Goal: Obtain resource: Obtain resource

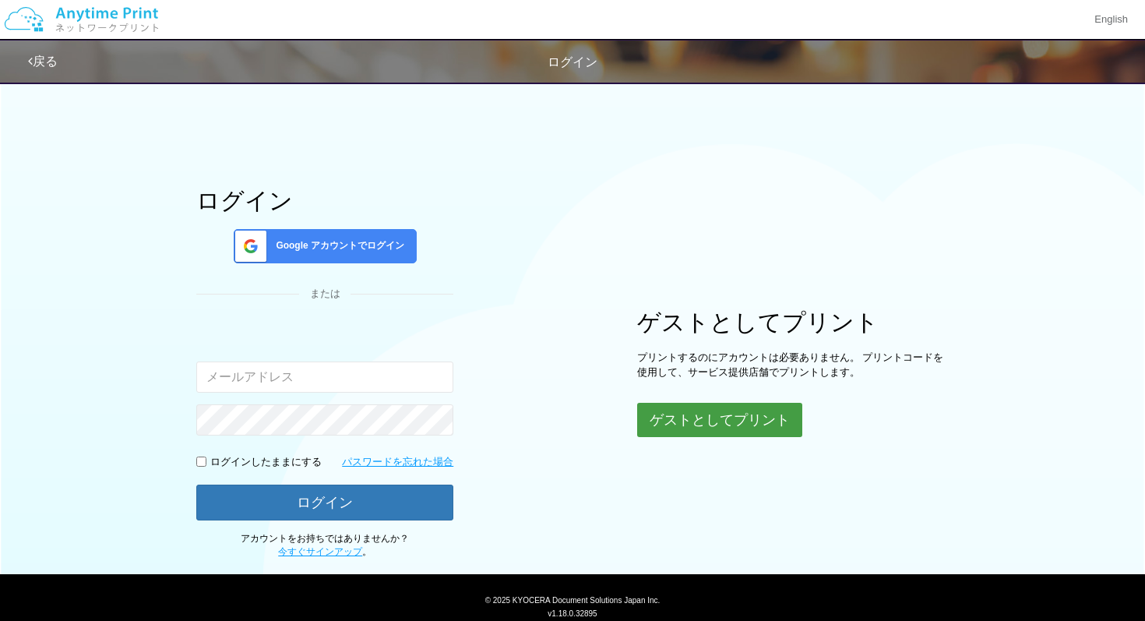
click at [695, 436] on button "ゲストとしてプリント" at bounding box center [719, 420] width 165 height 34
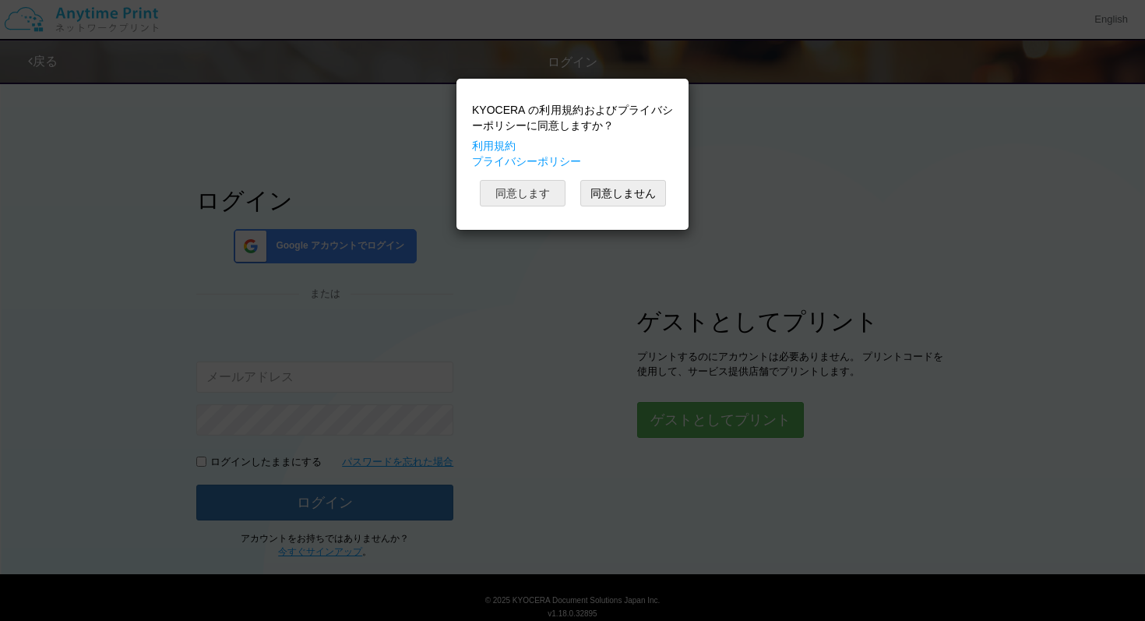
click at [530, 195] on button "同意します" at bounding box center [523, 193] width 86 height 26
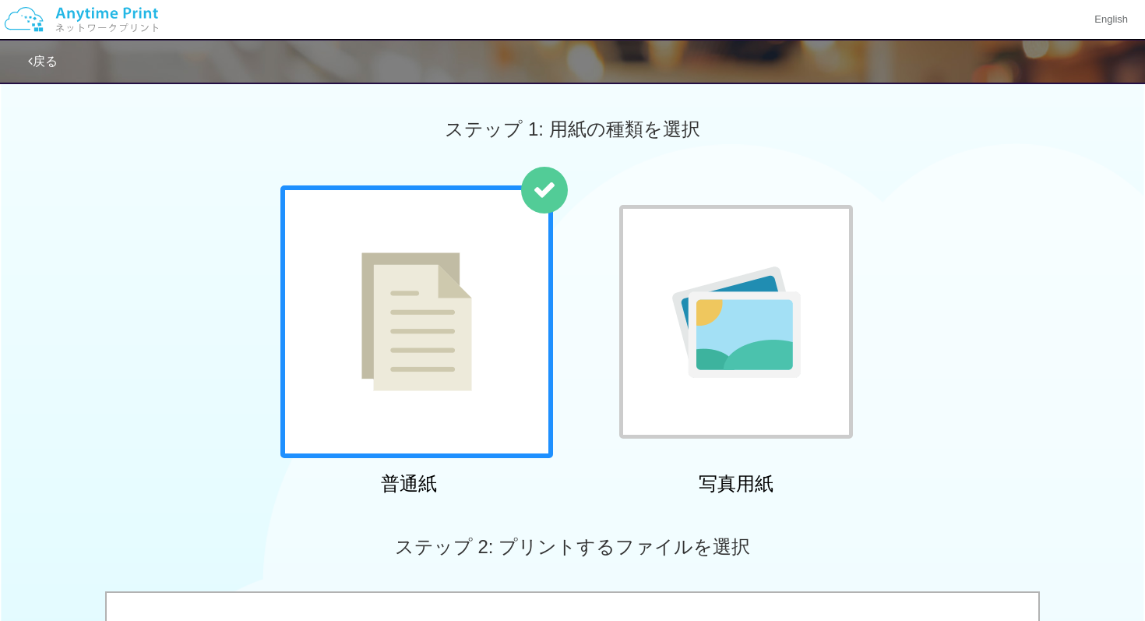
click at [472, 234] on div at bounding box center [416, 321] width 273 height 273
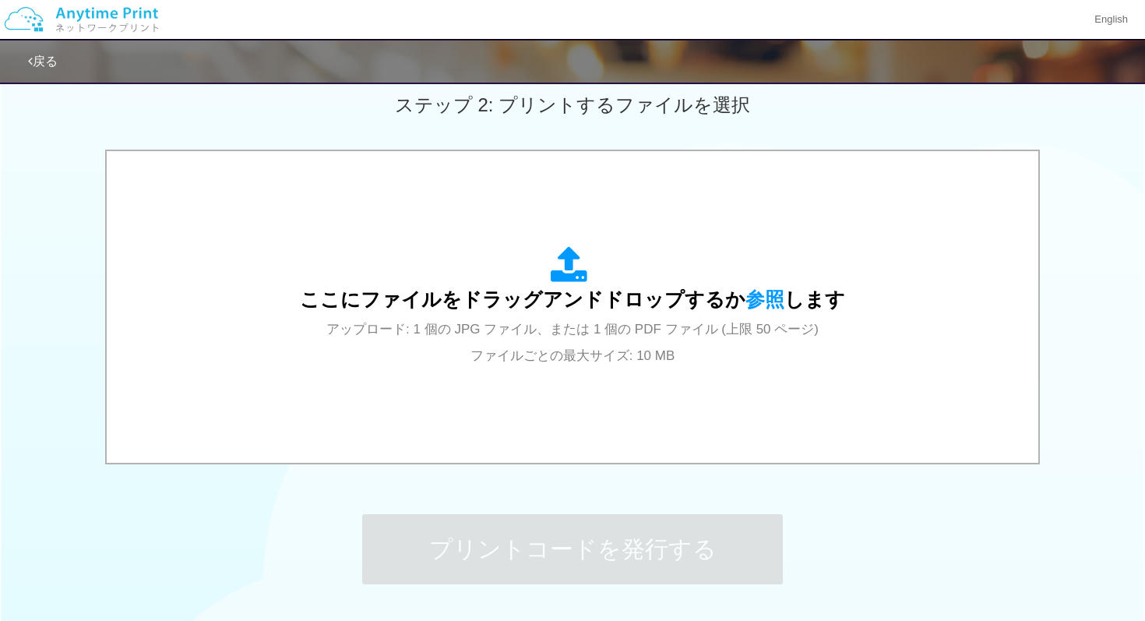
scroll to position [479, 0]
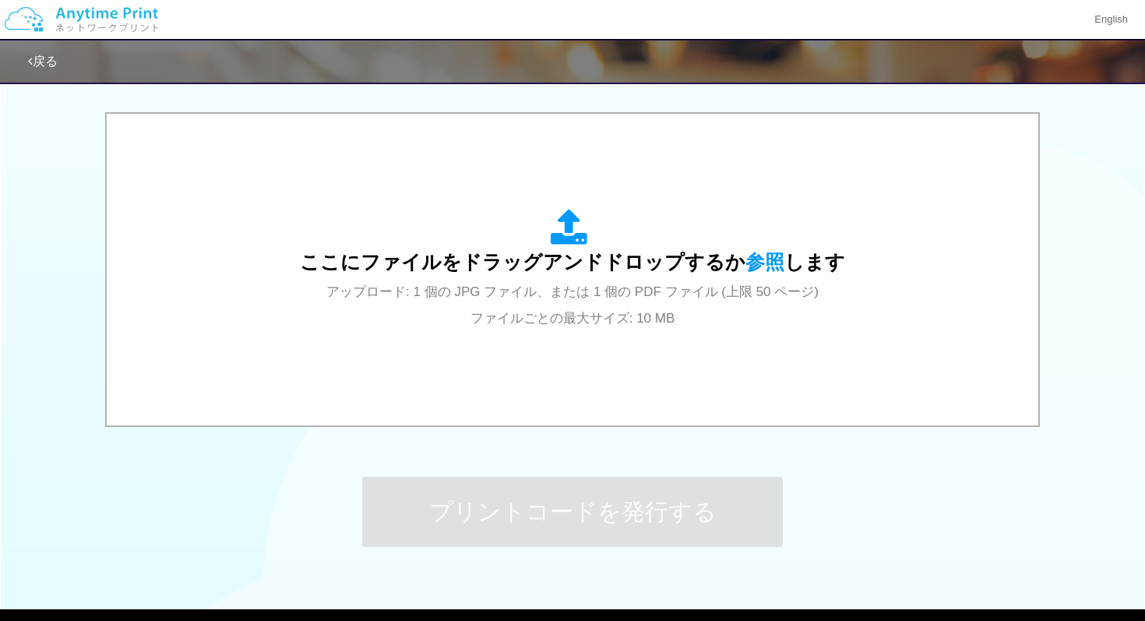
click at [472, 234] on div "ここにファイルをドラッグアンドドロップするか 参照 します アップロード: 1 個の JPG ファイル、または 1 個の PDF ファイル (上限 50 ペー…" at bounding box center [572, 270] width 545 height 122
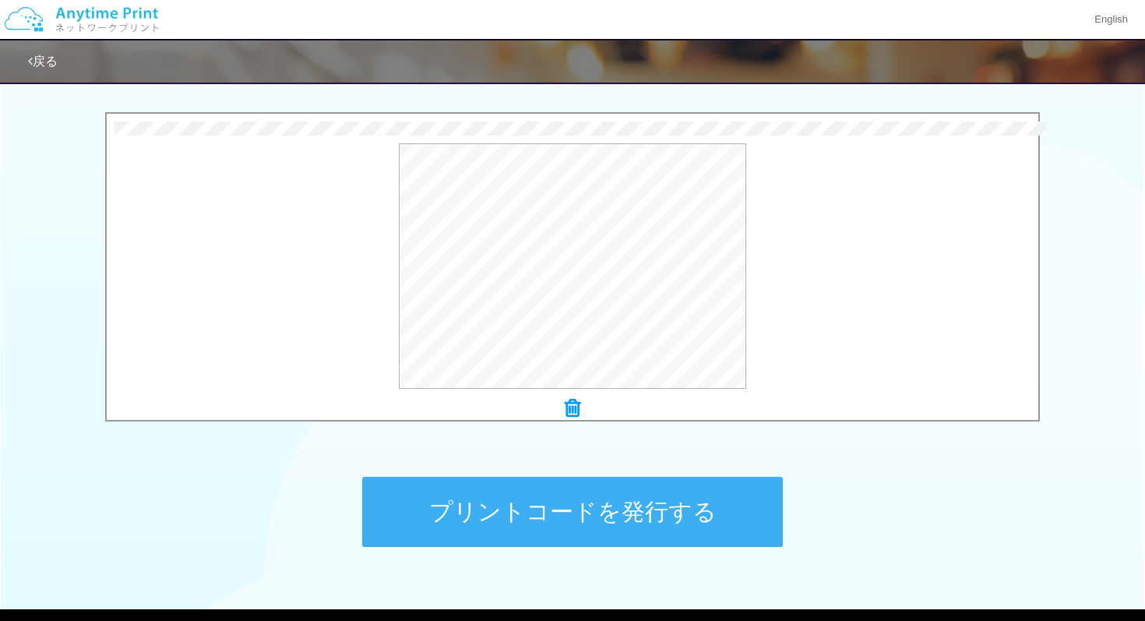
scroll to position [564, 0]
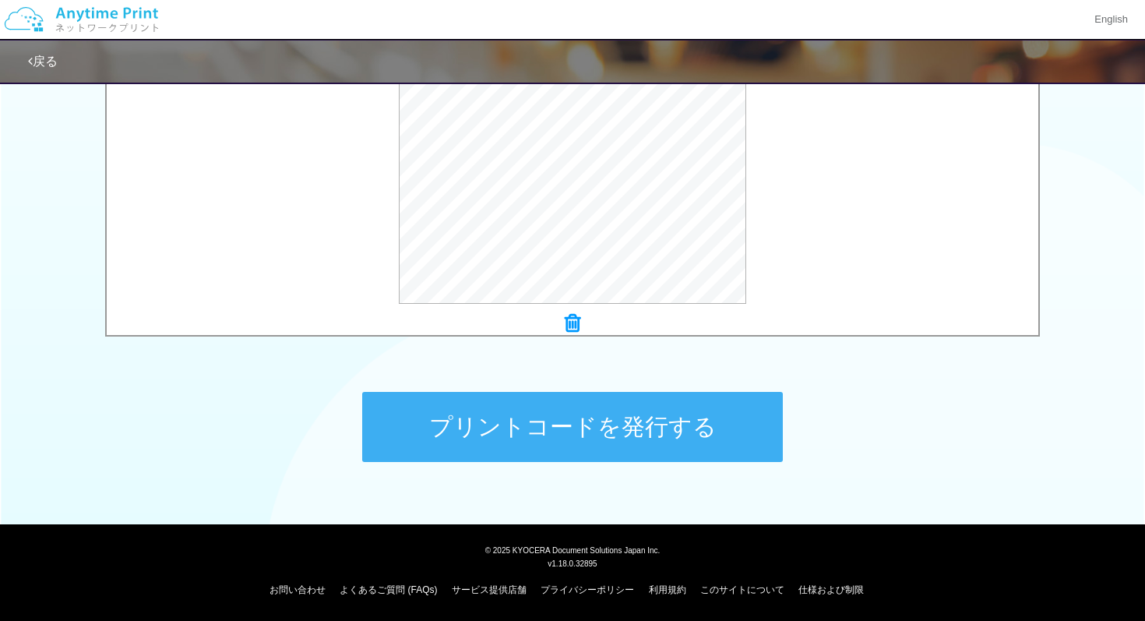
click at [616, 422] on button "プリントコードを発行する" at bounding box center [572, 427] width 421 height 70
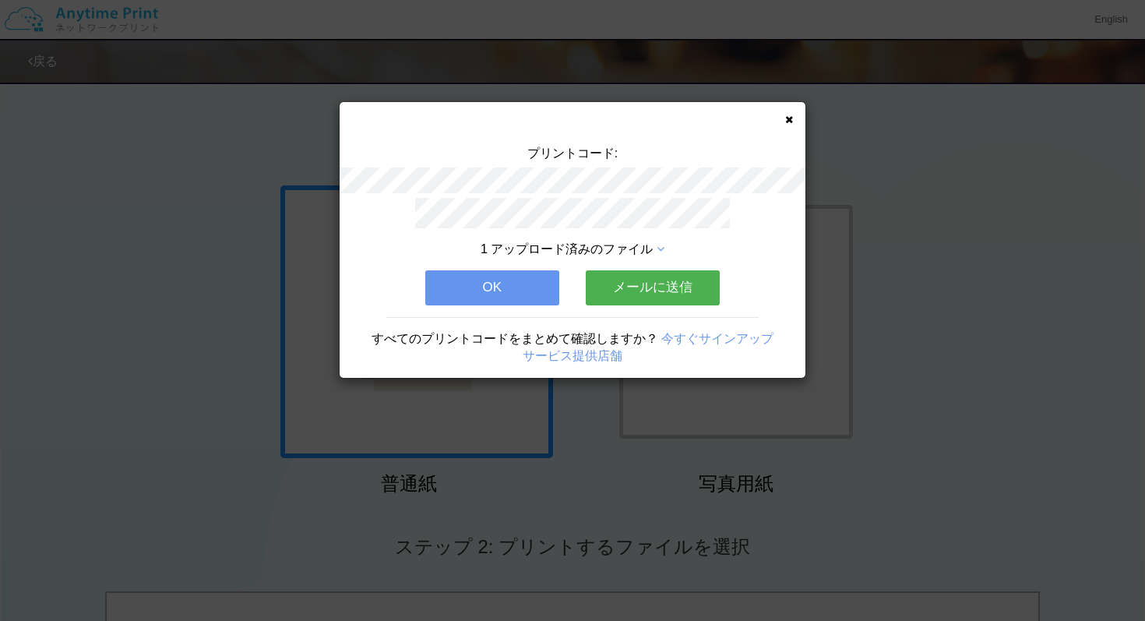
click at [650, 284] on button "メールに送信" at bounding box center [653, 287] width 134 height 34
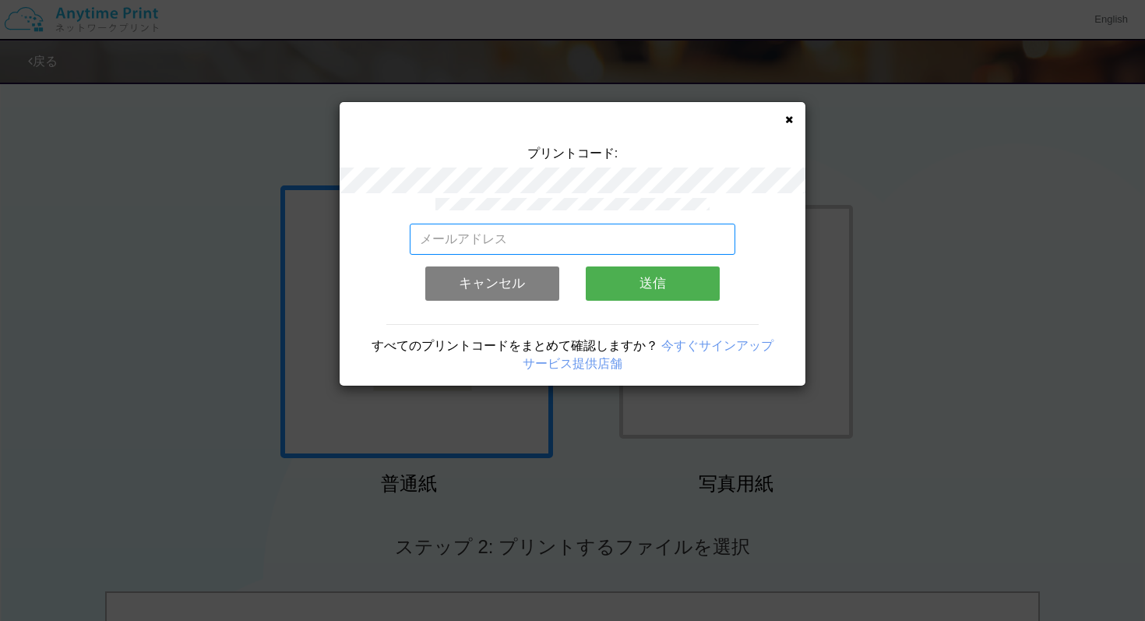
click at [586, 236] on input "email" at bounding box center [573, 239] width 326 height 31
type input "[EMAIL_ADDRESS][DOMAIN_NAME]"
click at [632, 298] on button "送信" at bounding box center [653, 283] width 134 height 34
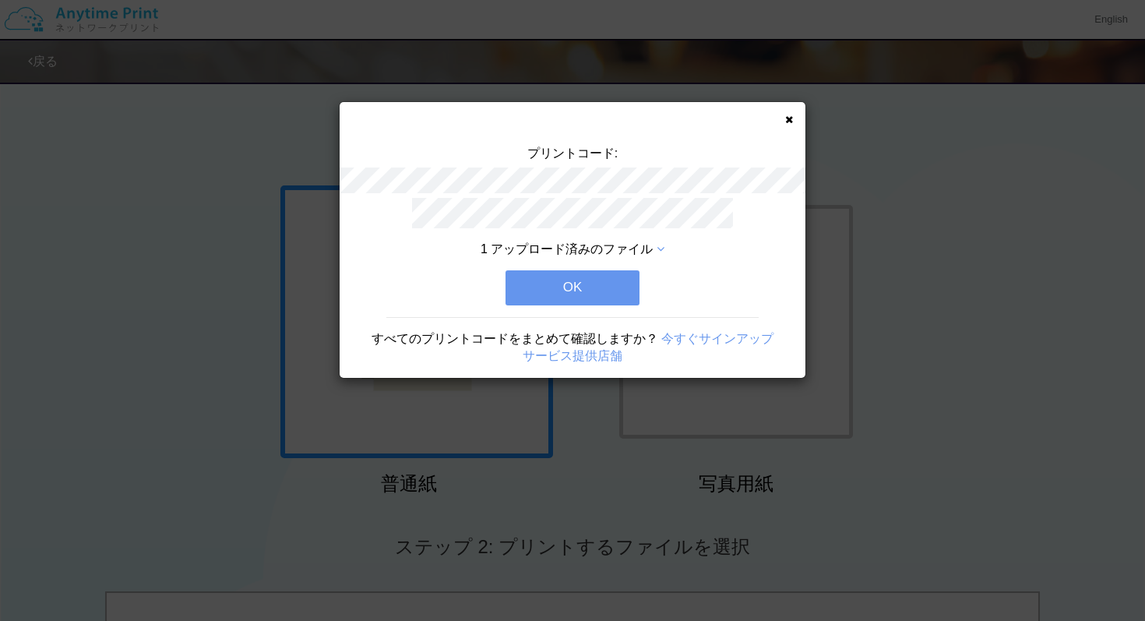
click at [602, 291] on button "OK" at bounding box center [572, 287] width 134 height 34
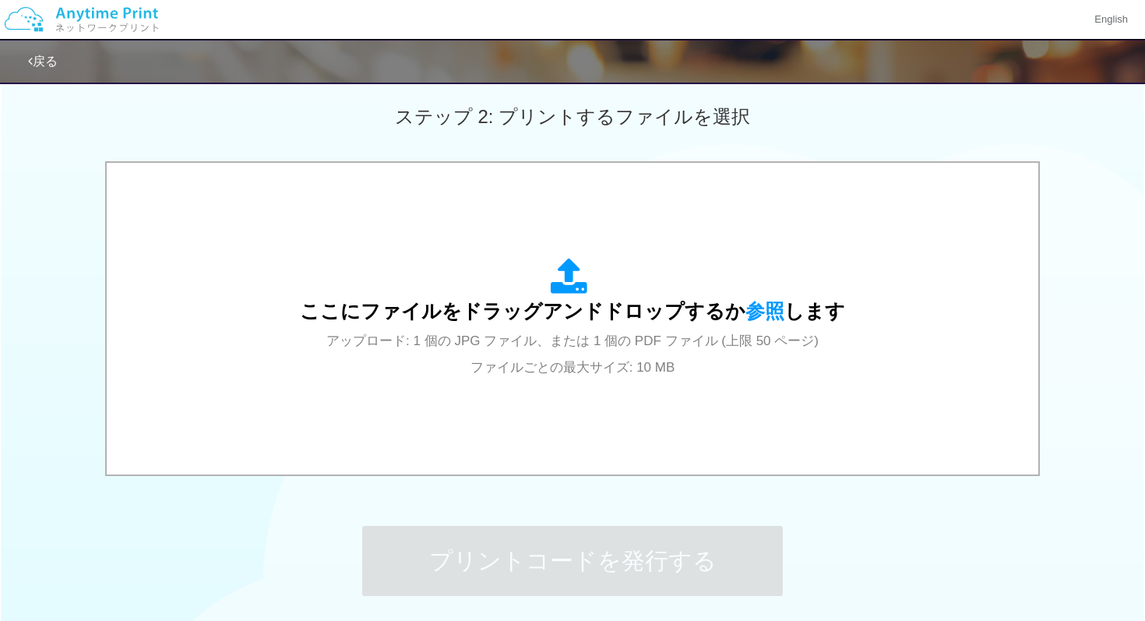
scroll to position [564, 0]
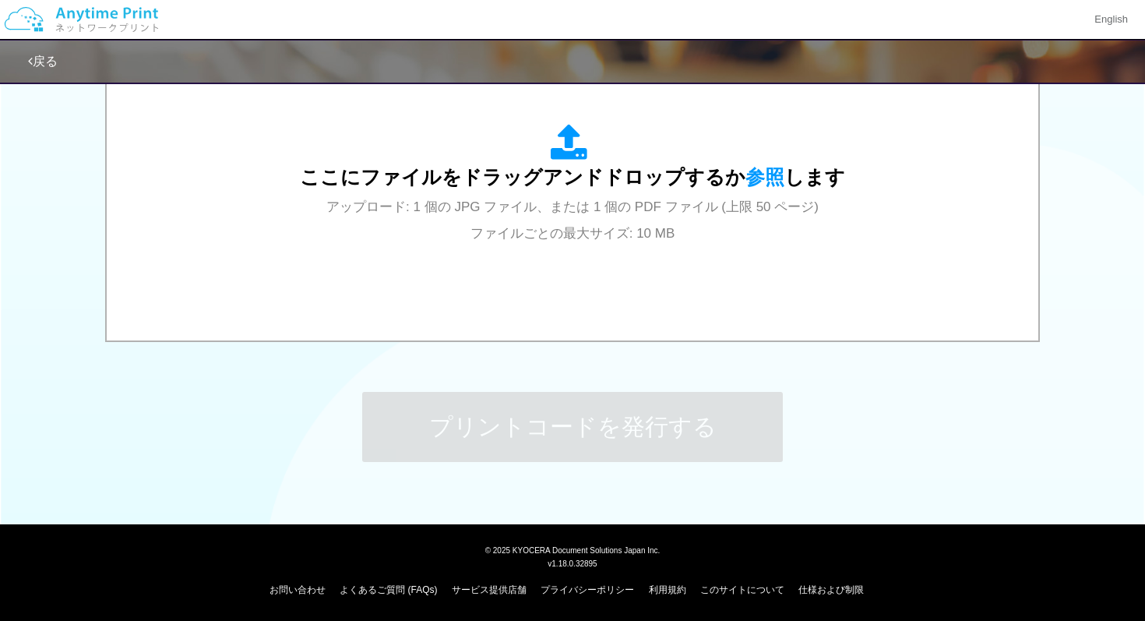
click at [601, 291] on div "ここにファイルをドラッグアンドドロップするか 参照 します アップロード: 1 個の JPG ファイル、または 1 個の PDF ファイル (上限 50 ペー…" at bounding box center [572, 184] width 900 height 280
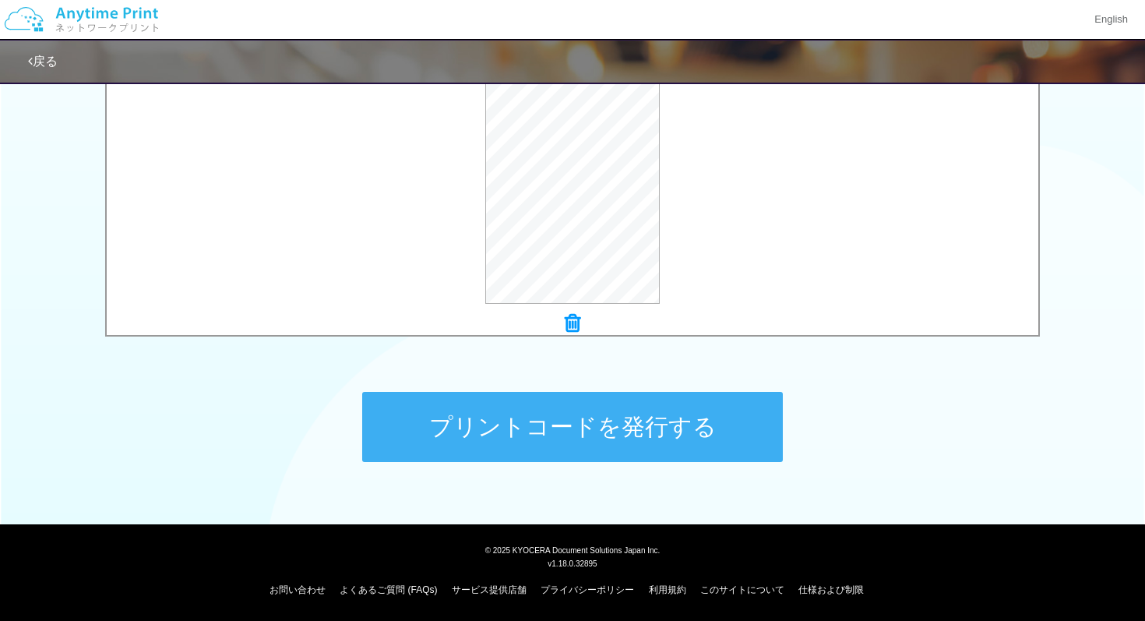
click at [535, 431] on button "プリントコードを発行する" at bounding box center [572, 427] width 421 height 70
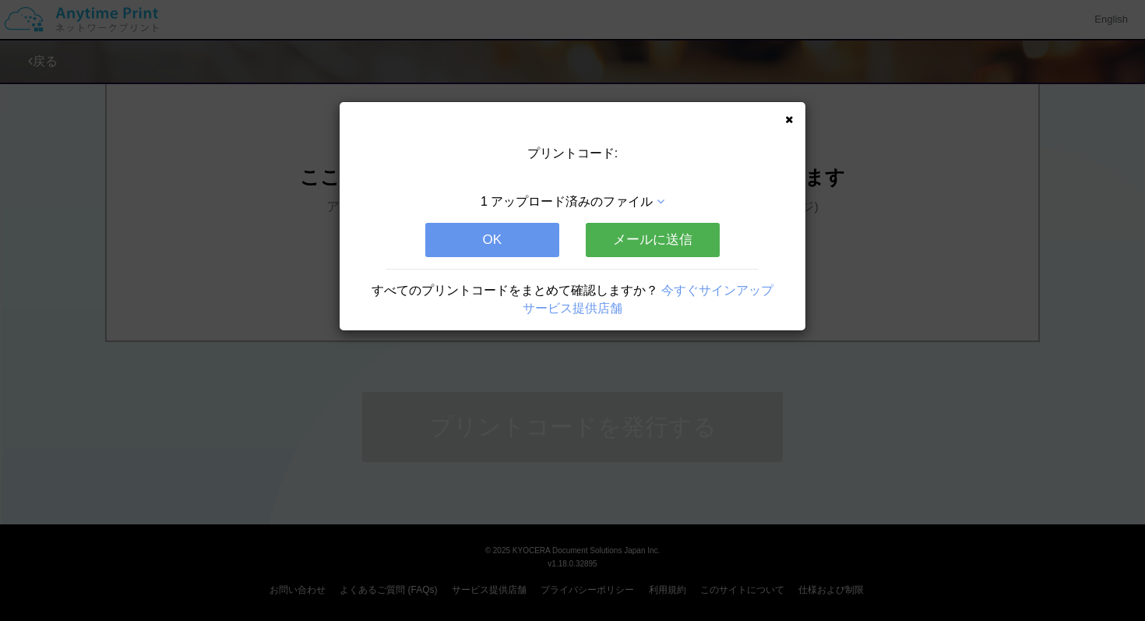
scroll to position [0, 0]
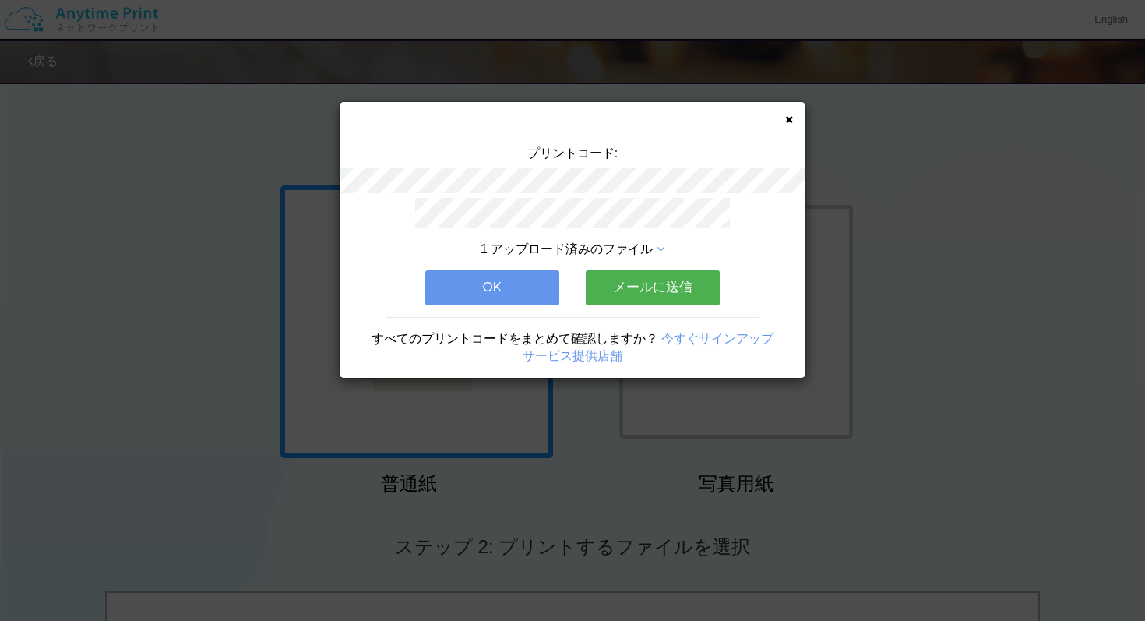
click at [622, 291] on button "メールに送信" at bounding box center [653, 287] width 134 height 34
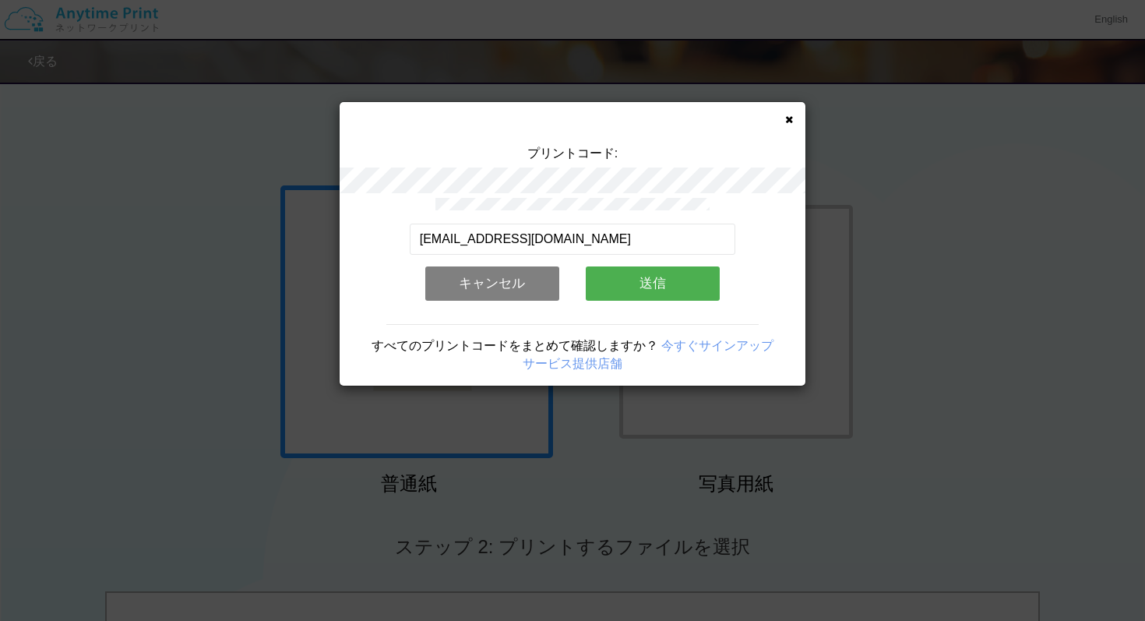
click at [612, 287] on button "送信" at bounding box center [653, 283] width 134 height 34
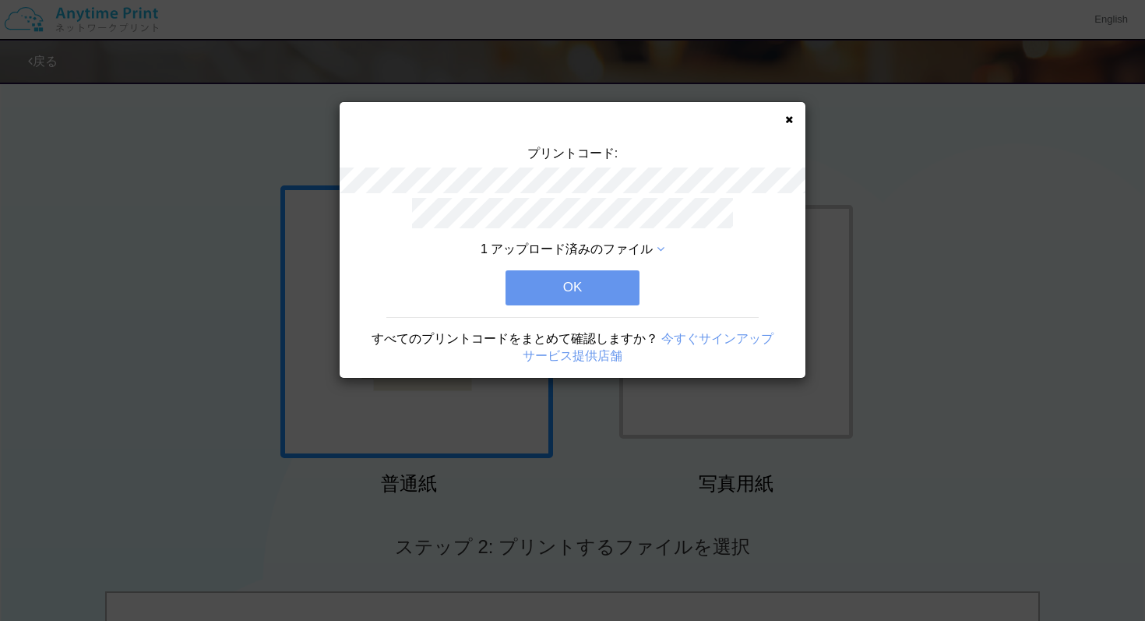
click at [612, 288] on button "OK" at bounding box center [572, 287] width 134 height 34
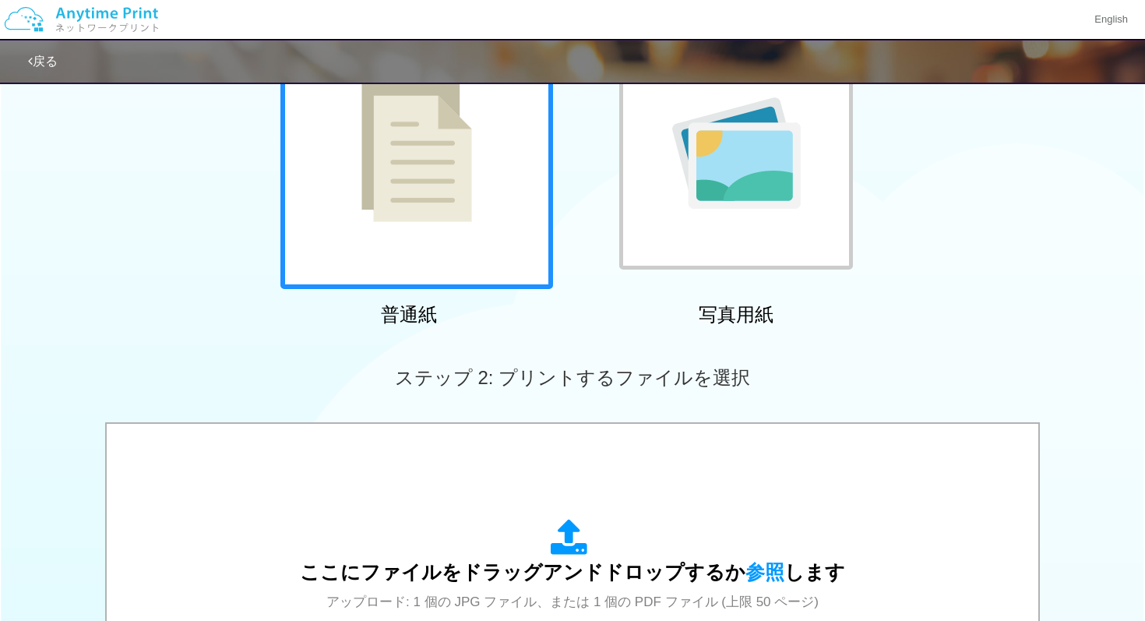
scroll to position [564, 0]
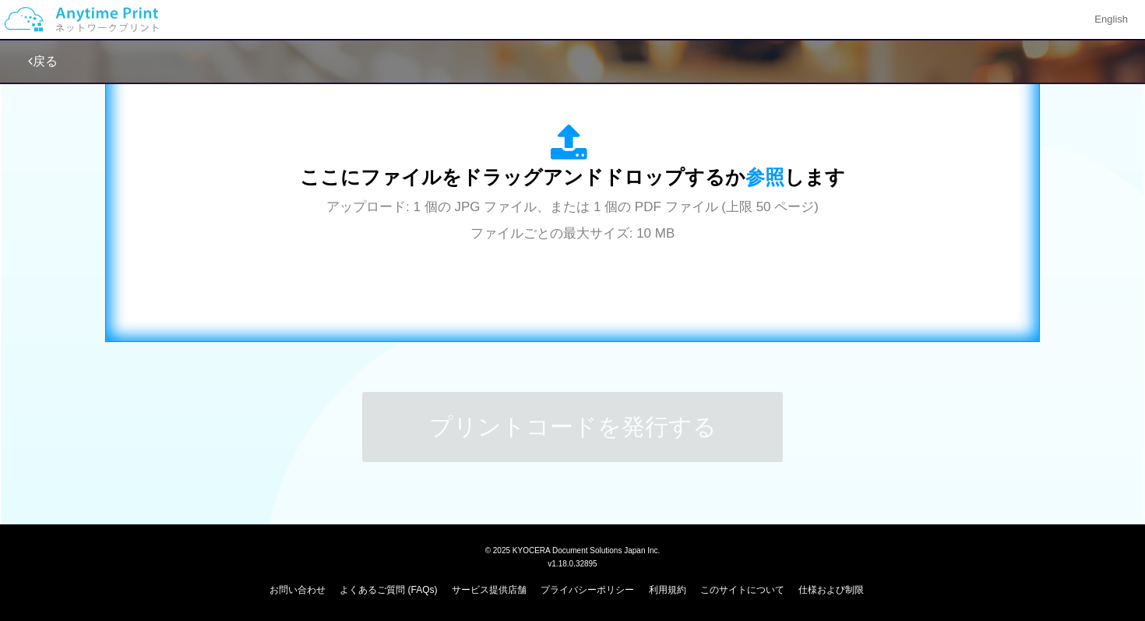
click at [610, 267] on div "ここにファイルをドラッグアンドドロップするか 参照 します アップロード: 1 個の JPG ファイル、または 1 個の PDF ファイル (上限 50 ペー…" at bounding box center [573, 185] width 902 height 282
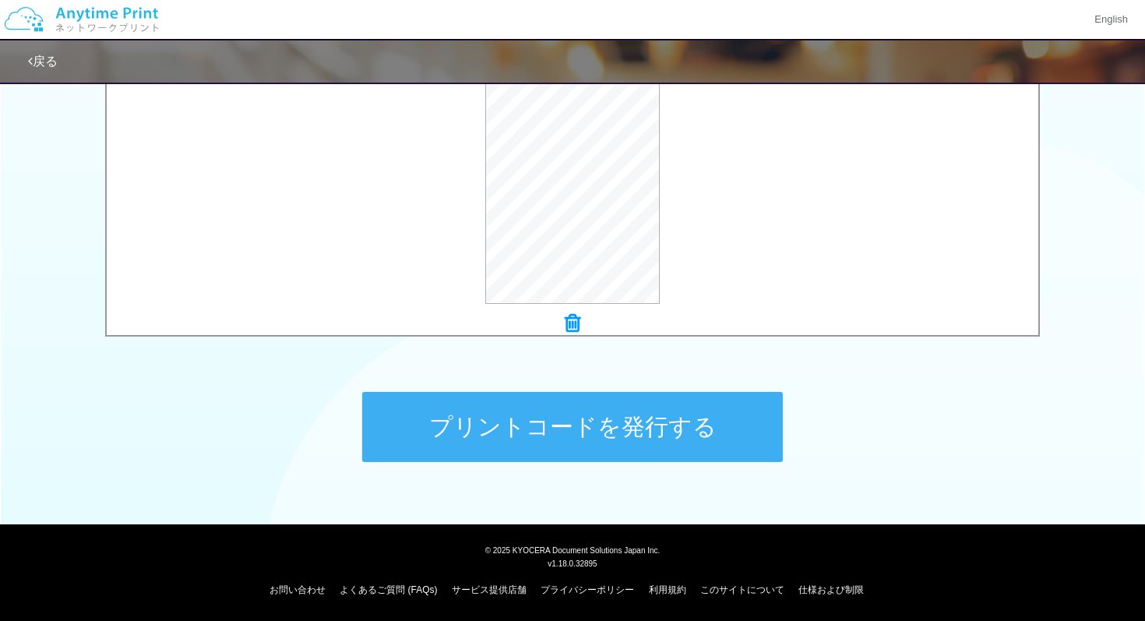
click at [605, 429] on button "プリントコードを発行する" at bounding box center [572, 427] width 421 height 70
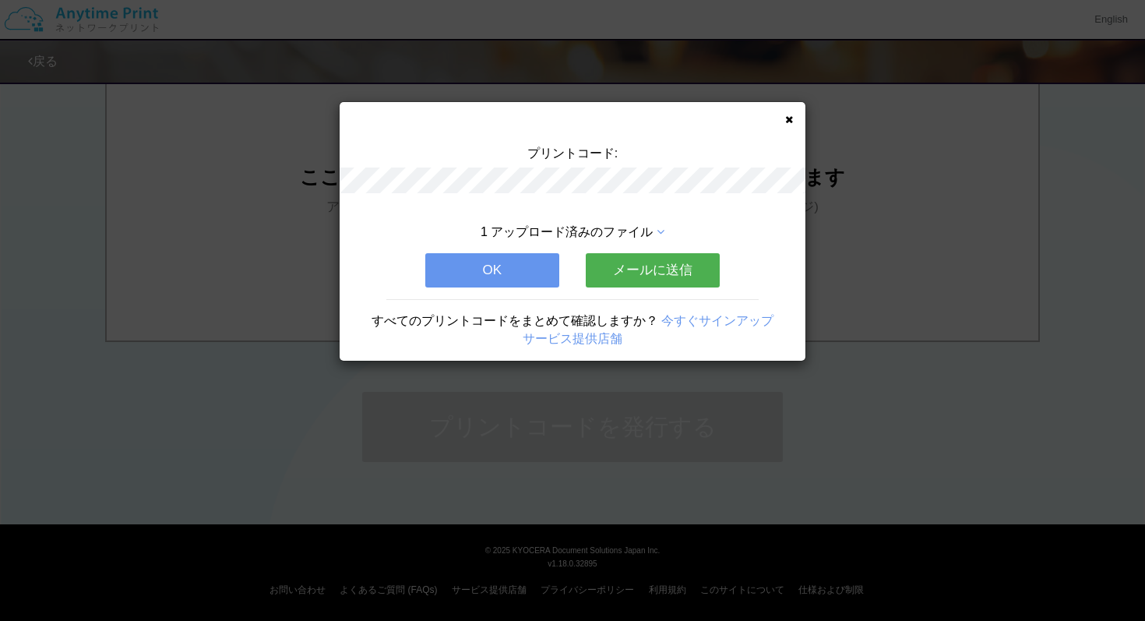
scroll to position [0, 0]
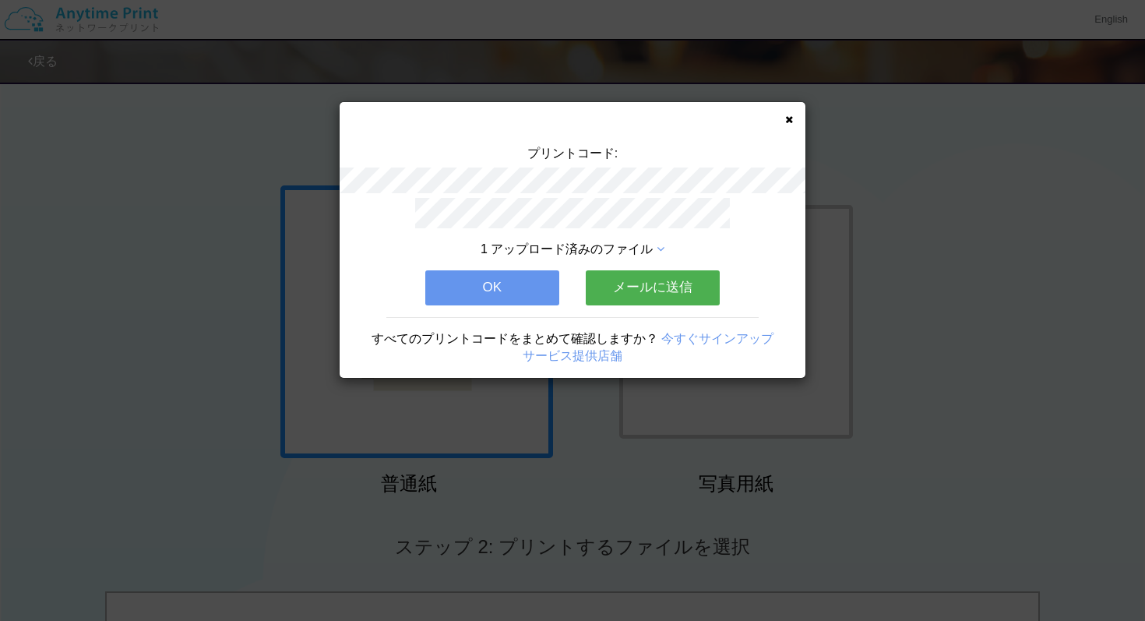
click at [611, 284] on button "メールに送信" at bounding box center [653, 287] width 134 height 34
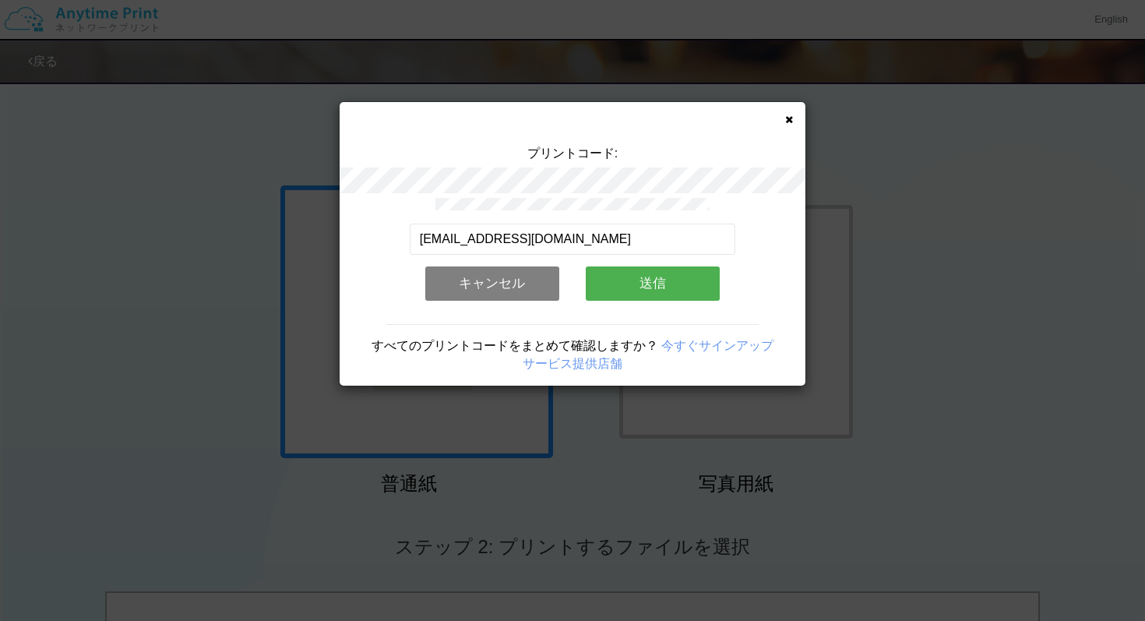
click at [616, 284] on button "送信" at bounding box center [653, 283] width 134 height 34
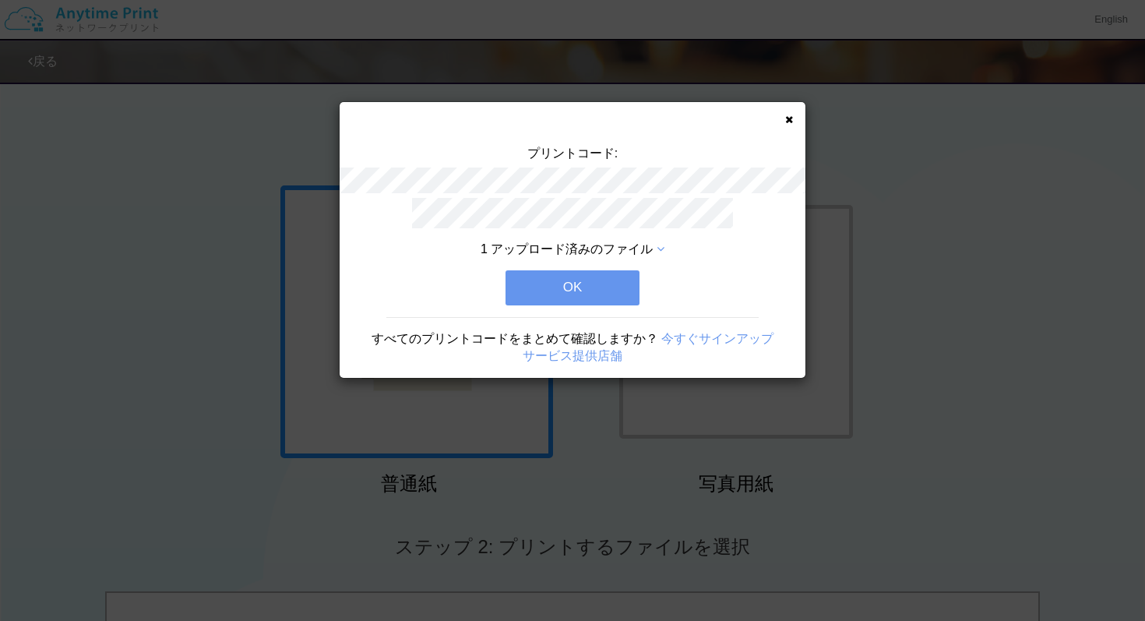
click at [616, 284] on button "OK" at bounding box center [572, 287] width 134 height 34
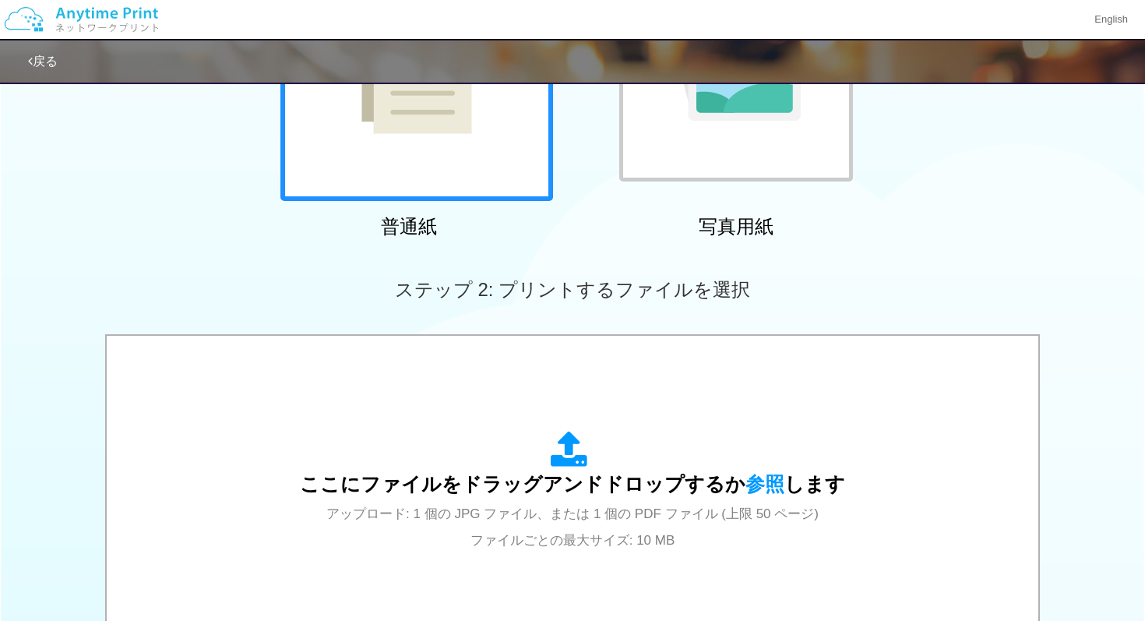
scroll to position [258, 0]
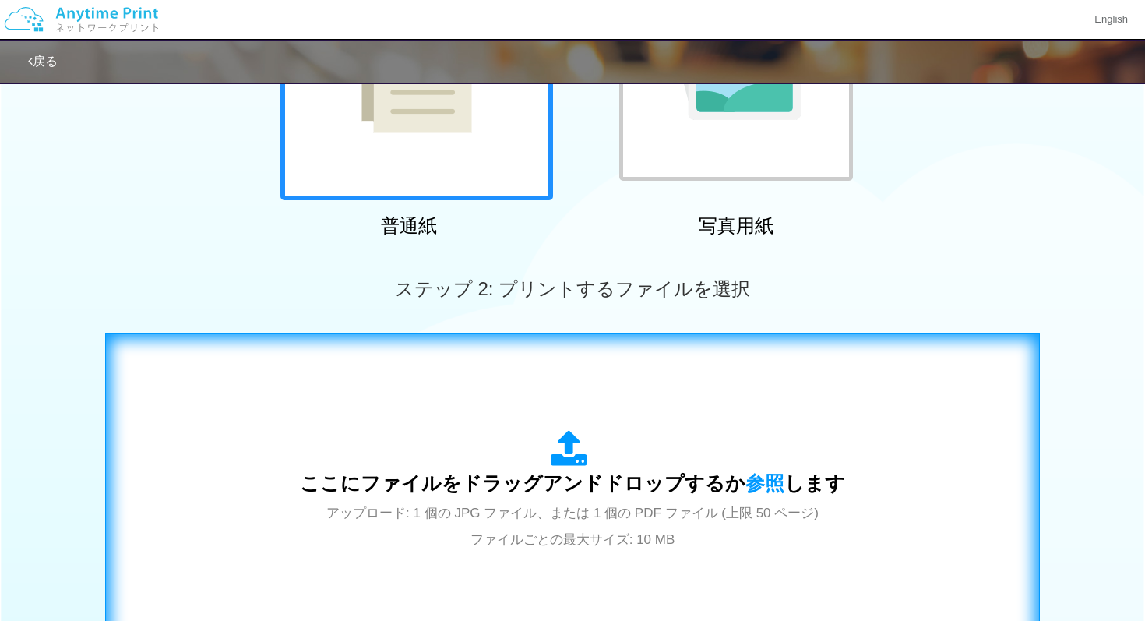
click at [546, 396] on div "ここにファイルをドラッグアンドドロップするか 参照 します アップロード: 1 個の JPG ファイル、または 1 個の PDF ファイル (上限 50 ペー…" at bounding box center [573, 491] width 902 height 282
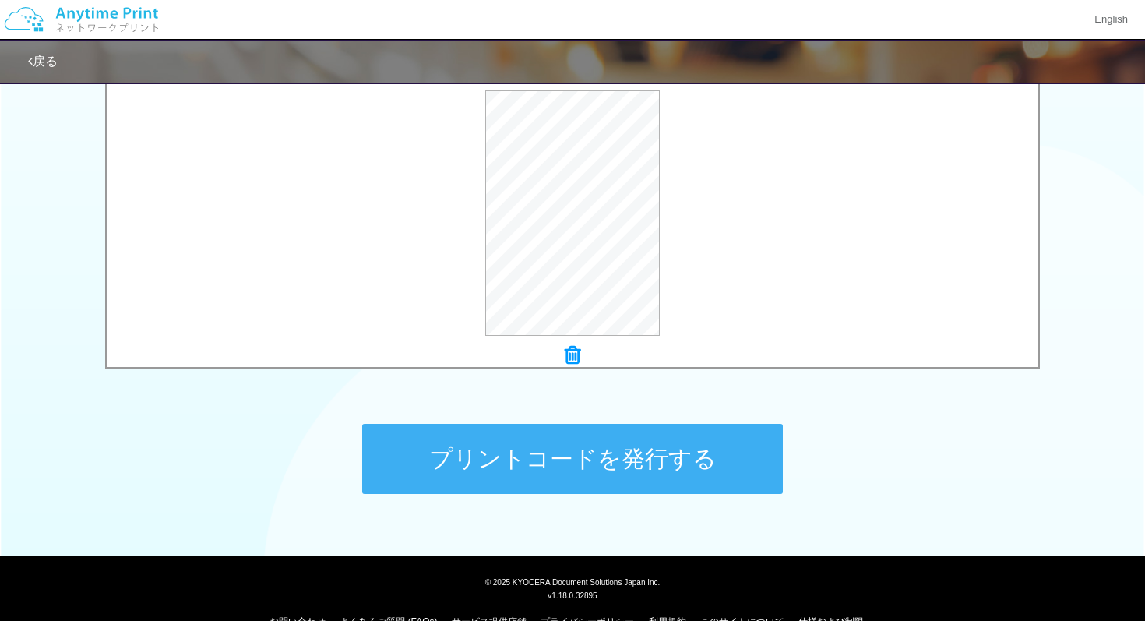
scroll to position [564, 0]
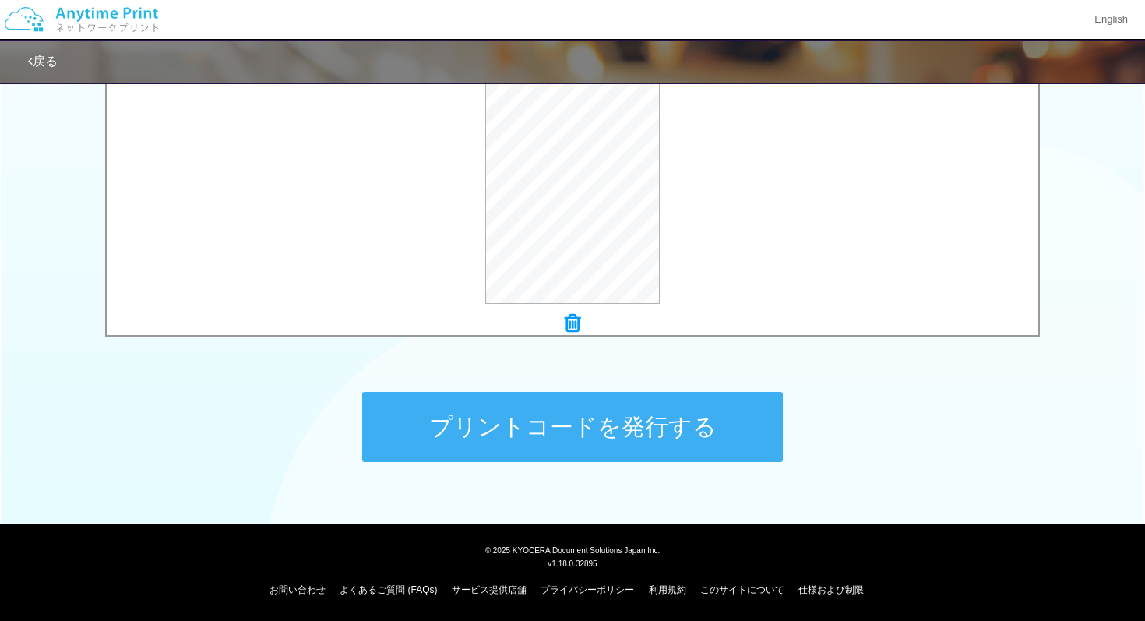
click at [604, 452] on button "プリントコードを発行する" at bounding box center [572, 427] width 421 height 70
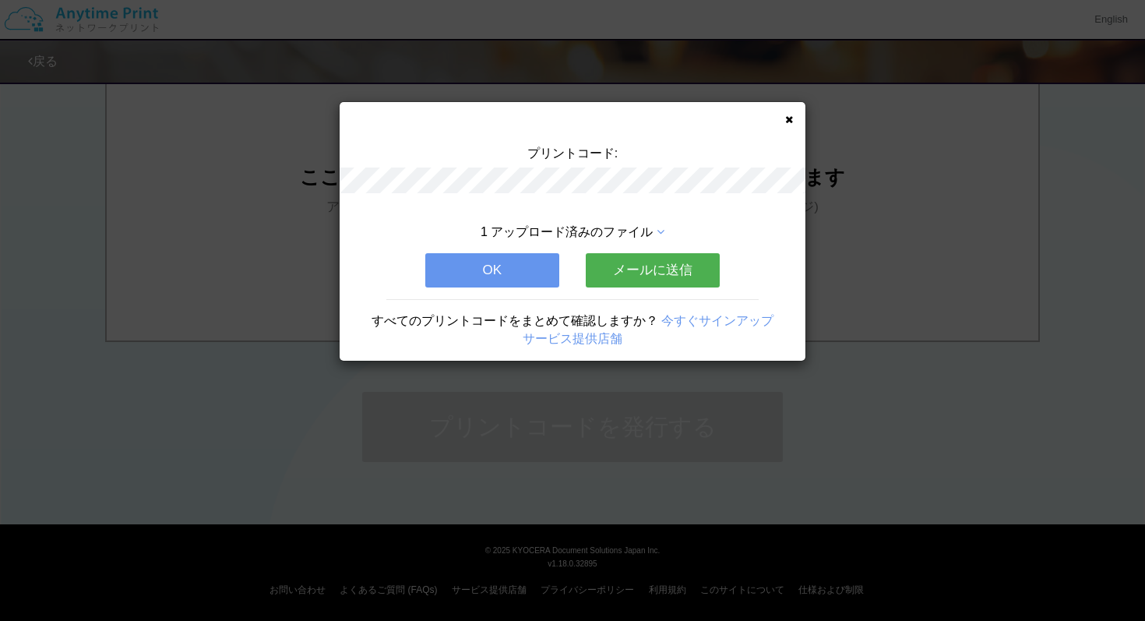
scroll to position [0, 0]
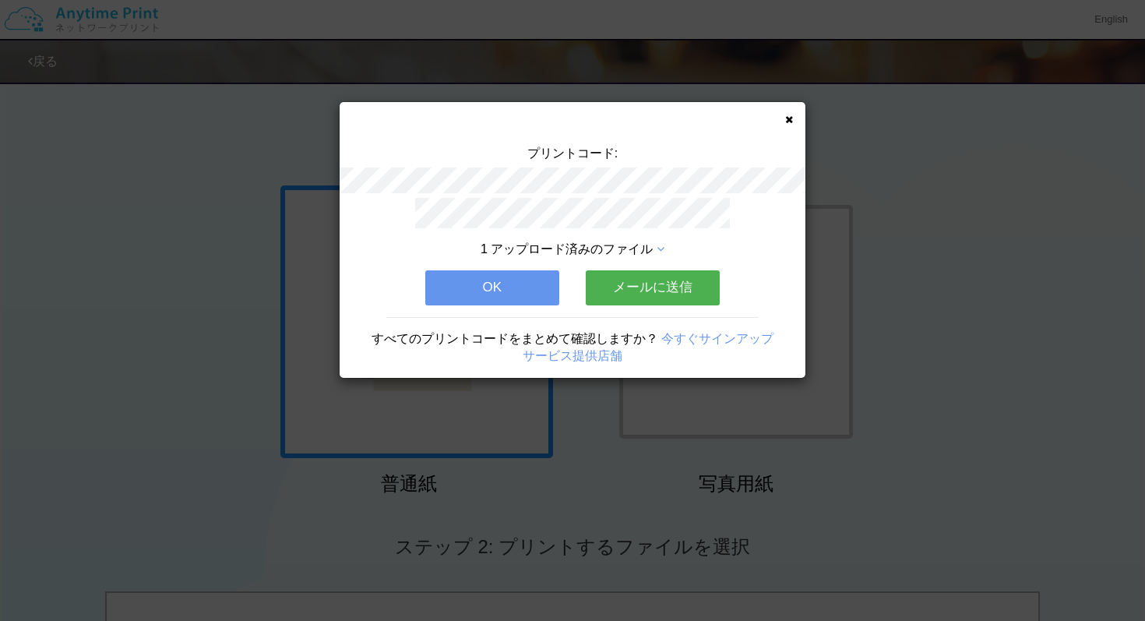
click at [639, 285] on button "メールに送信" at bounding box center [653, 287] width 134 height 34
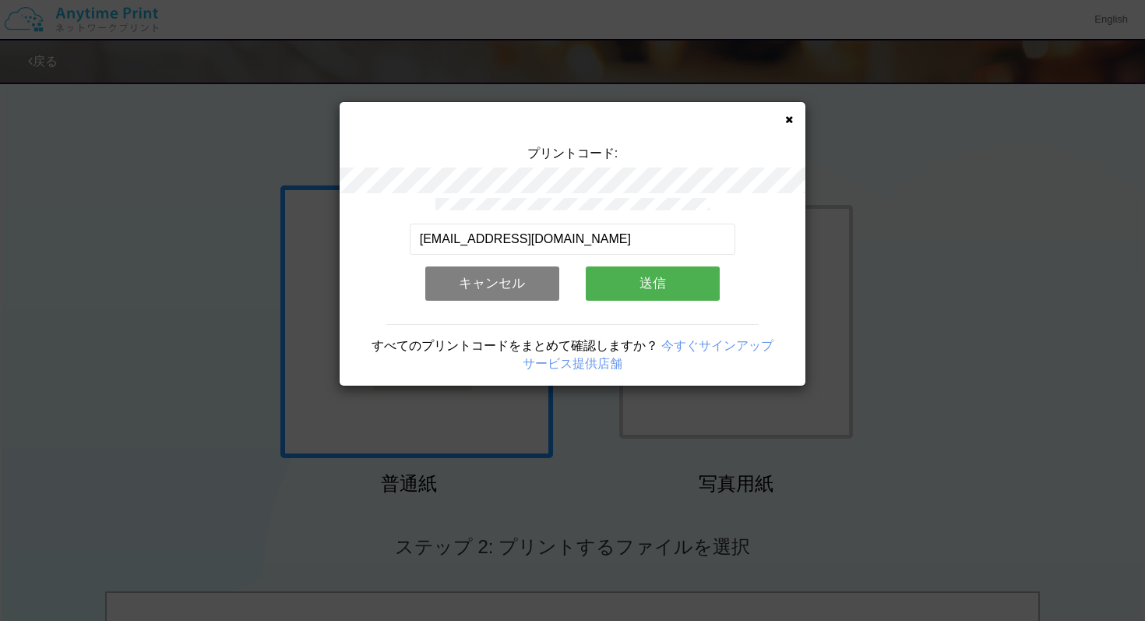
click at [639, 285] on button "送信" at bounding box center [653, 283] width 134 height 34
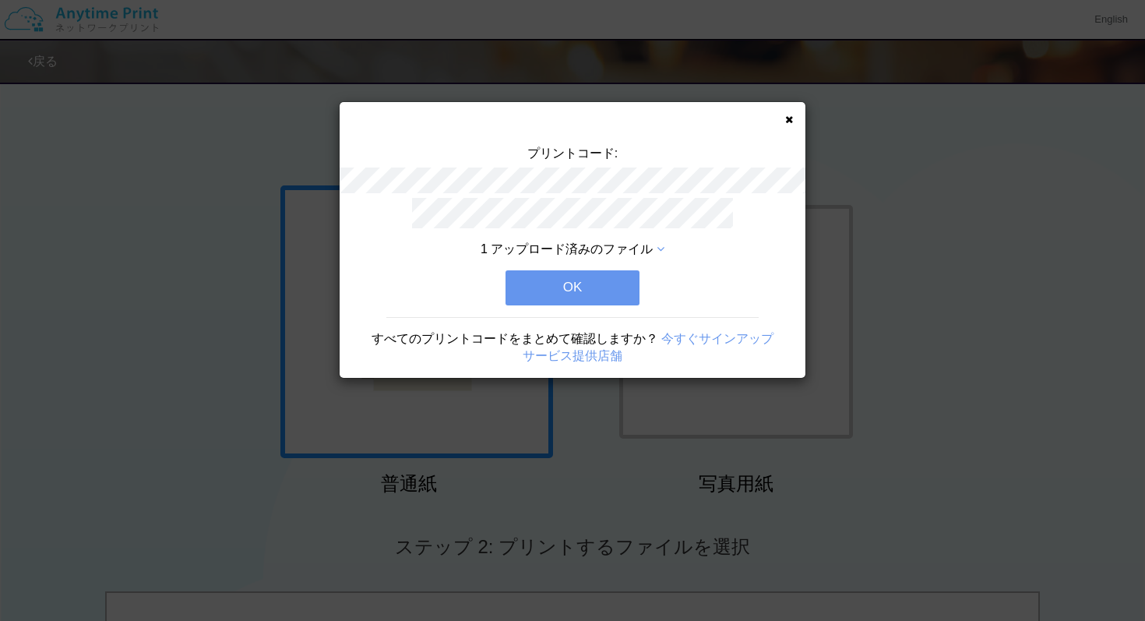
click at [639, 285] on button "OK" at bounding box center [572, 287] width 134 height 34
